Goal: Task Accomplishment & Management: Complete application form

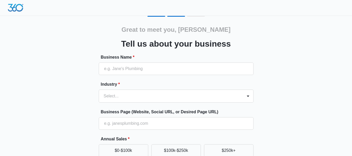
click at [218, 61] on div "Business Name *" at bounding box center [176, 64] width 155 height 21
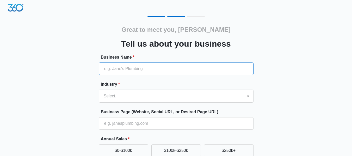
click at [216, 67] on input "Business Name *" at bounding box center [176, 69] width 155 height 13
type input "1st Choice Property Management"
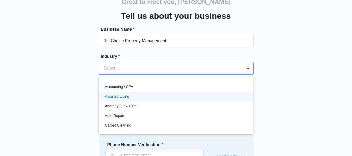
scroll to position [30, 0]
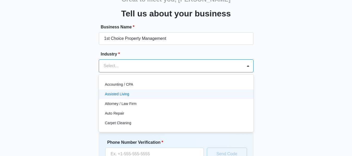
click at [208, 72] on div "49 results available. Use Up and Down to choose options, press Enter to select …" at bounding box center [176, 65] width 155 height 13
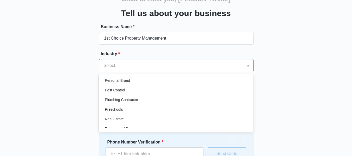
scroll to position [335, 0]
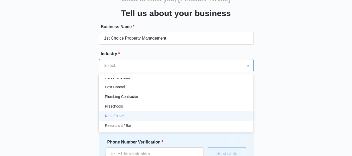
click at [207, 119] on div "Real Estate" at bounding box center [176, 116] width 155 height 10
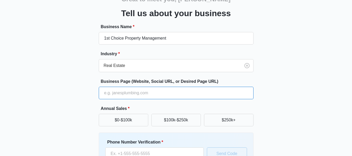
click at [217, 97] on input "Business Page (Website, Social URL, or Desired Page URL)" at bounding box center [176, 93] width 155 height 13
type input "www.1choicepropertymanagement.com"
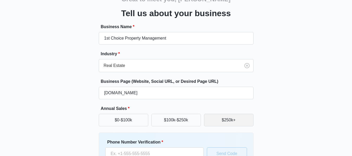
click at [221, 118] on button "$250k+" at bounding box center [229, 120] width 50 height 13
click at [267, 106] on div "Great to meet you, Heather Tell us about your business Business Name * 1st Choi…" at bounding box center [176, 90] width 313 height 211
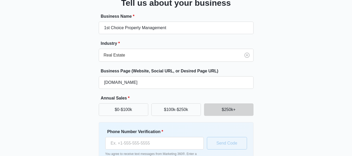
scroll to position [77, 0]
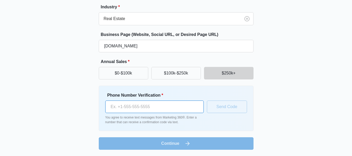
click at [177, 108] on input "Phone Number Verification *" at bounding box center [154, 107] width 99 height 13
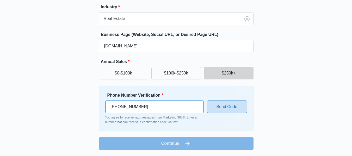
type input "(410) 841-9289"
click at [225, 110] on button "Send Code" at bounding box center [227, 107] width 40 height 13
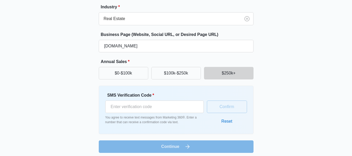
click at [169, 114] on div "SMS Verification Code * You agree to receive text messages from Marketing 360®.…" at bounding box center [154, 108] width 99 height 32
click at [168, 110] on input "SMS Verification Code *" at bounding box center [154, 107] width 99 height 13
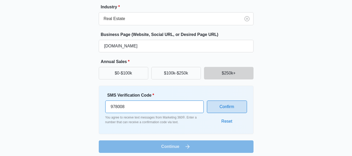
type input "978008"
click at [223, 104] on button "Confirm" at bounding box center [227, 107] width 40 height 13
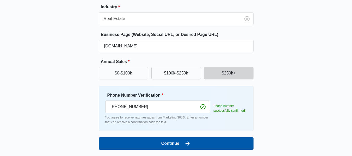
click at [199, 146] on button "Continue" at bounding box center [176, 143] width 155 height 13
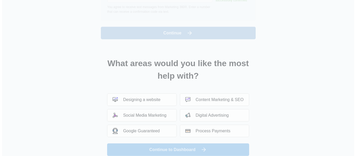
scroll to position [0, 0]
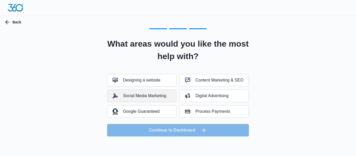
click at [166, 97] on div "Social Media Marketing" at bounding box center [140, 95] width 54 height 5
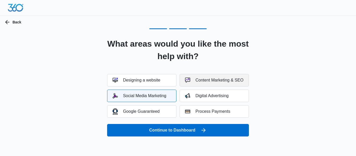
click at [201, 81] on div "Content Marketing & SEO" at bounding box center [214, 80] width 58 height 5
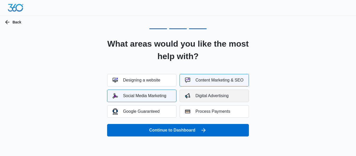
click at [206, 95] on div "Digital Advertising" at bounding box center [207, 95] width 44 height 5
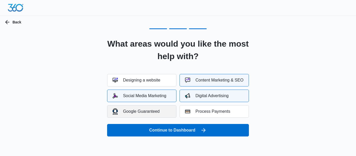
click at [164, 113] on button "Google Guaranteed" at bounding box center [141, 111] width 69 height 13
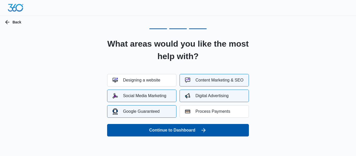
click at [183, 130] on button "Continue to Dashboard" at bounding box center [178, 130] width 142 height 13
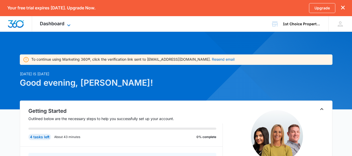
click at [67, 24] on icon at bounding box center [69, 25] width 6 height 6
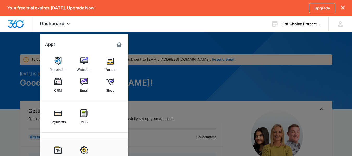
click at [174, 36] on div at bounding box center [176, 78] width 352 height 156
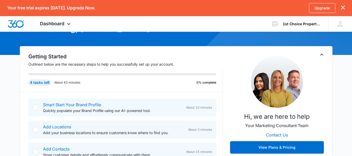
scroll to position [73, 0]
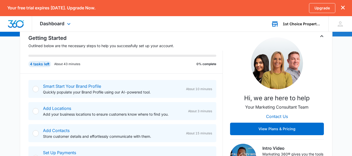
click at [276, 25] on icon at bounding box center [275, 24] width 8 height 8
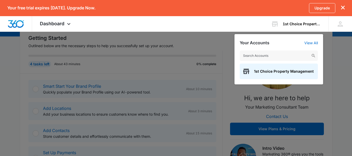
click at [161, 33] on div at bounding box center [176, 78] width 352 height 156
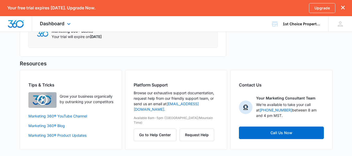
scroll to position [355, 0]
click at [178, 61] on h5 "Resources" at bounding box center [176, 64] width 313 height 8
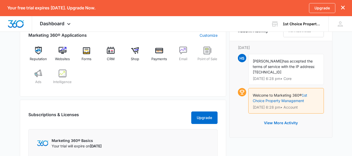
scroll to position [230, 0]
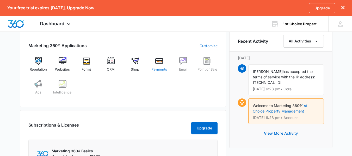
click at [160, 67] on div "Payments" at bounding box center [159, 66] width 20 height 19
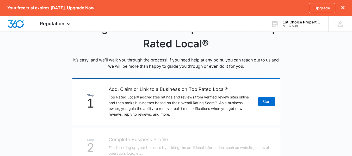
scroll to position [49, 0]
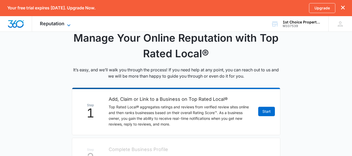
click at [51, 26] on span "Reputation" at bounding box center [52, 23] width 24 height 5
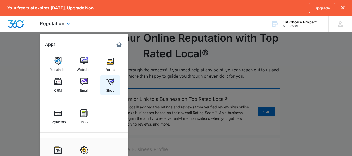
click at [113, 81] on img at bounding box center [110, 82] width 8 height 8
